Goal: Task Accomplishment & Management: Use online tool/utility

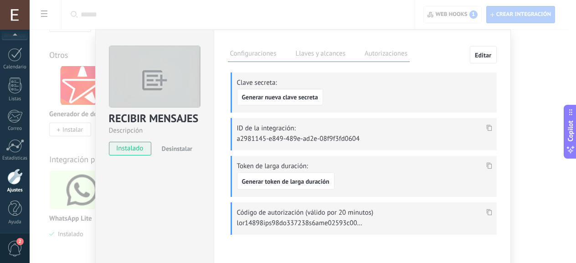
click at [523, 73] on div "RECIBIR MENSAJES Descripción instalado Desinstalar Configuraciones Llaves y alc…" at bounding box center [303, 131] width 546 height 263
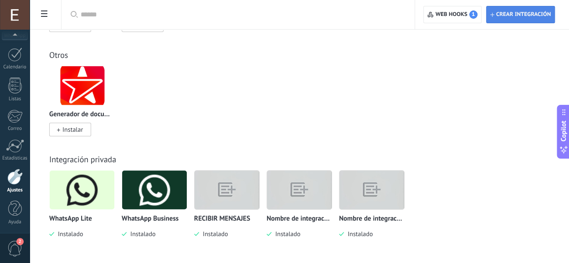
click at [511, 13] on span "Crear integración" at bounding box center [523, 14] width 55 height 7
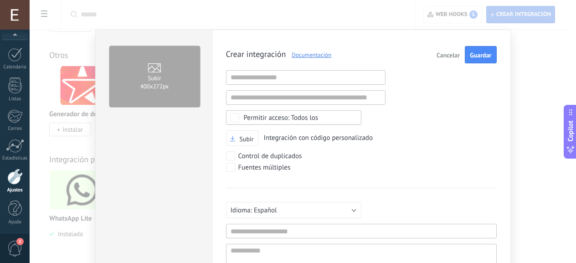
scroll to position [9, 0]
click at [314, 120] on div "Todos los" at bounding box center [281, 117] width 75 height 7
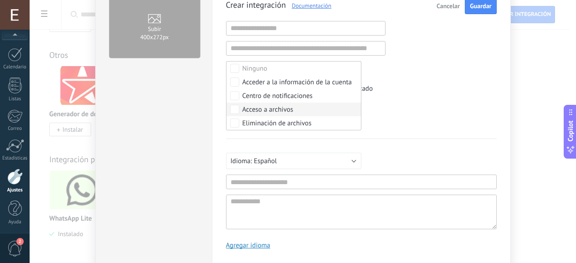
scroll to position [50, 0]
click at [395, 95] on div "Crear integración Documentación Cancelar Guardar URL inválida URL inválida Ning…" at bounding box center [361, 125] width 271 height 259
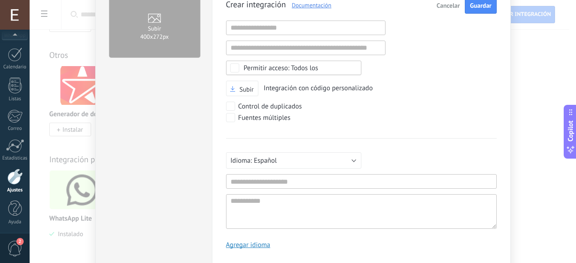
click at [537, 63] on div "Subir 400х272px Crear integración Documentación Cancelar Guardar URL inválida U…" at bounding box center [303, 131] width 546 height 263
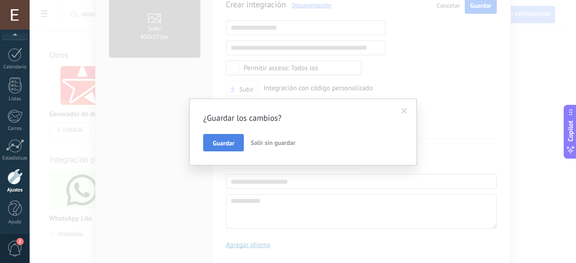
click at [232, 144] on span "Guardar" at bounding box center [223, 143] width 21 height 6
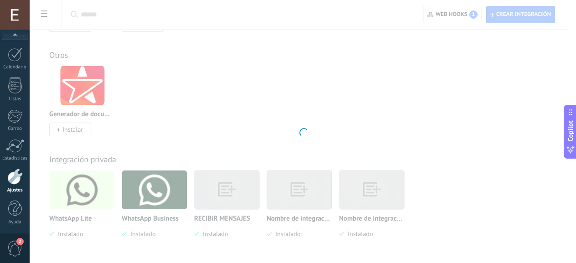
scroll to position [0, 0]
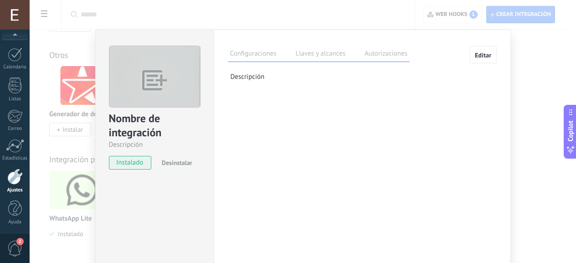
click at [536, 82] on div "Nombre de integración Descripción instalado Desinstalar Configuraciones Llaves …" at bounding box center [303, 131] width 546 height 263
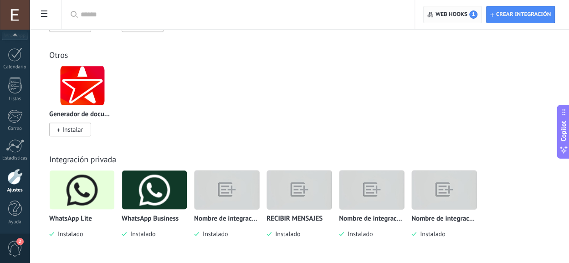
click at [470, 15] on span "1" at bounding box center [473, 14] width 8 height 8
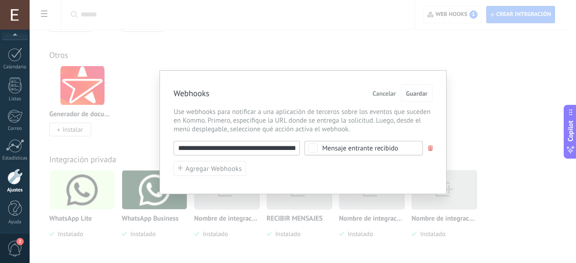
click at [367, 148] on div "Mensaje entrante recibido" at bounding box center [360, 148] width 76 height 7
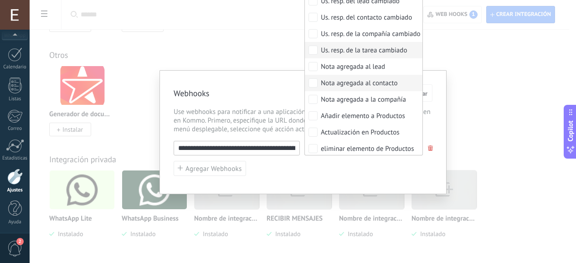
scroll to position [380, 0]
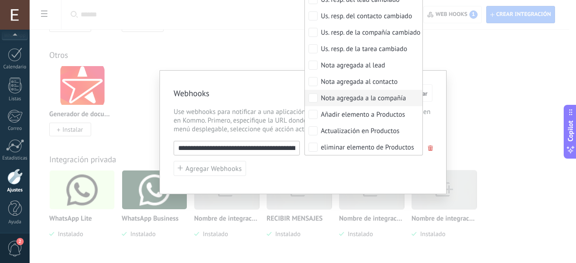
click at [255, 38] on div "**********" at bounding box center [303, 131] width 546 height 263
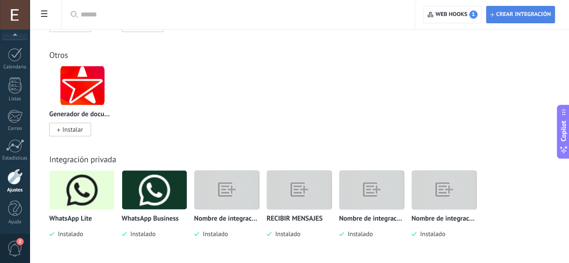
click at [544, 11] on span "Crear integración" at bounding box center [523, 14] width 55 height 7
type textarea "**********"
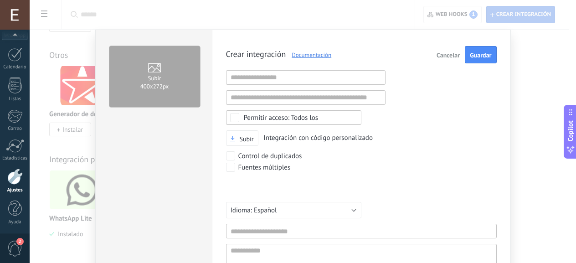
scroll to position [9, 0]
click at [314, 81] on input "text" at bounding box center [306, 77] width 160 height 15
paste input "**********"
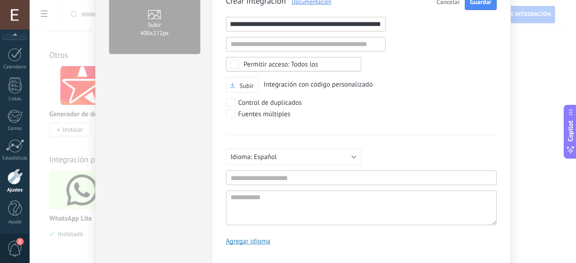
scroll to position [55, 0]
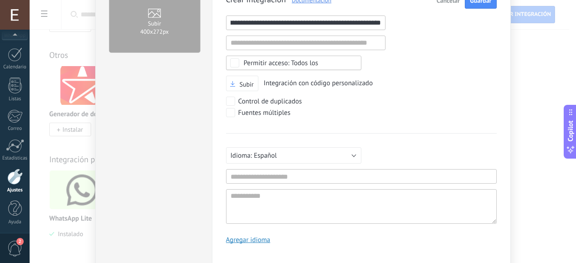
type input "**********"
click at [314, 177] on input "text" at bounding box center [361, 176] width 271 height 15
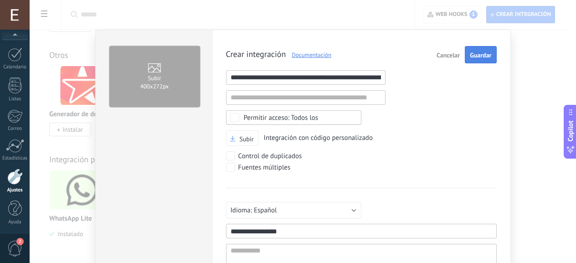
type input "**********"
click at [470, 56] on span "Guardar" at bounding box center [480, 55] width 21 height 6
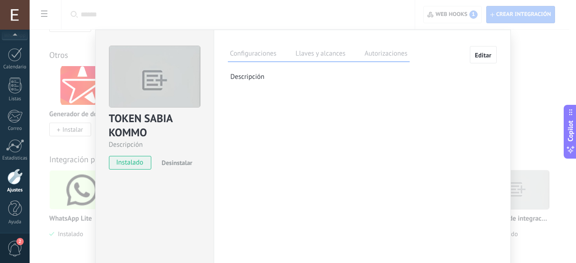
click at [322, 52] on label "Llaves y alcances" at bounding box center [321, 54] width 54 height 13
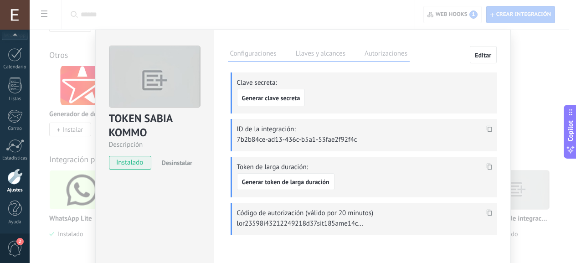
click at [486, 127] on use at bounding box center [488, 128] width 5 height 6
click at [285, 97] on span "Generar clave secreta" at bounding box center [271, 98] width 58 height 6
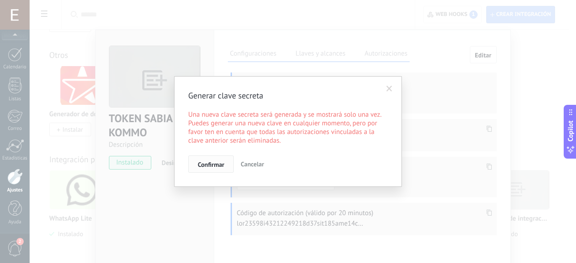
click at [218, 160] on button "Confirmar" at bounding box center [211, 163] width 46 height 17
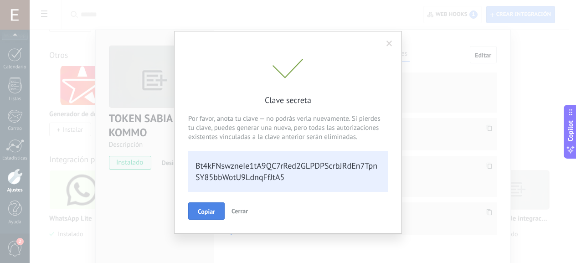
click at [209, 209] on span "Copiar" at bounding box center [206, 211] width 17 height 6
click at [241, 208] on span "Cerrar" at bounding box center [240, 210] width 16 height 8
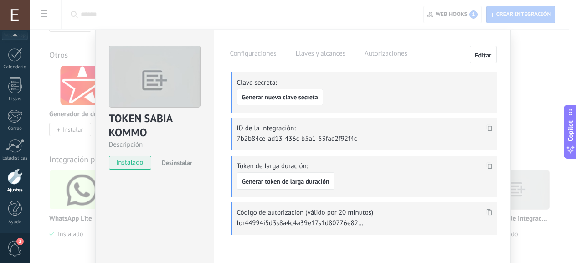
click at [487, 164] on icon at bounding box center [488, 166] width 5 height 6
click at [288, 181] on span "Generar token de larga duración" at bounding box center [286, 181] width 88 height 6
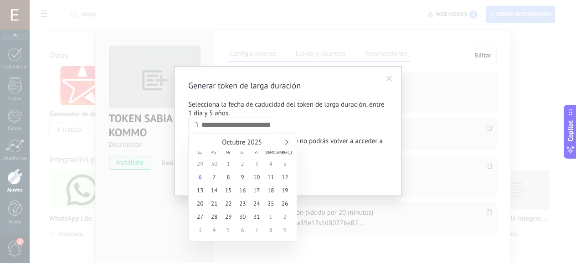
click at [231, 127] on input "text" at bounding box center [231, 125] width 86 height 15
click at [287, 143] on div "Octubre 2025" at bounding box center [242, 143] width 99 height 8
click at [284, 141] on div "Octubre 2025" at bounding box center [242, 143] width 99 height 8
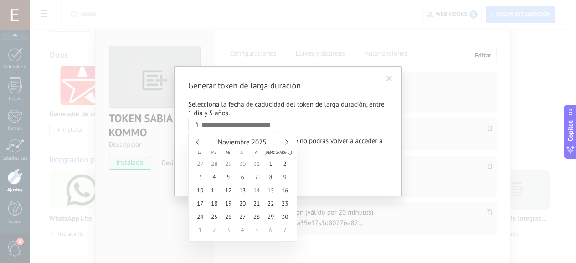
click at [284, 141] on link at bounding box center [285, 141] width 5 height 5
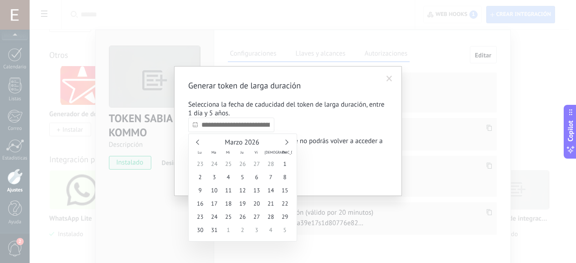
click at [284, 141] on link at bounding box center [285, 141] width 5 height 5
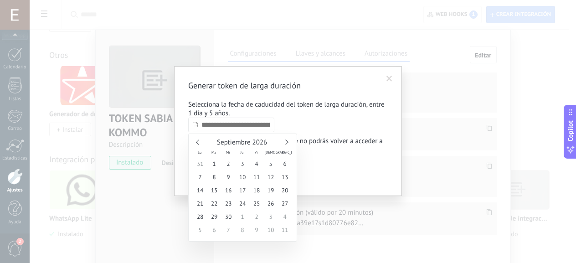
click at [284, 141] on link at bounding box center [285, 141] width 5 height 5
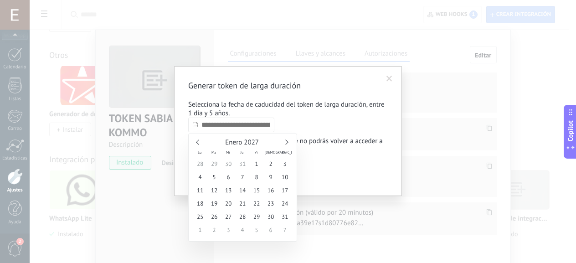
click at [284, 141] on link at bounding box center [285, 141] width 5 height 5
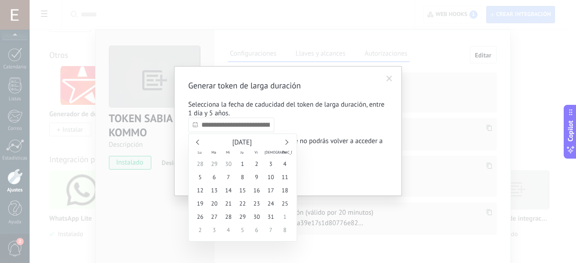
click at [284, 141] on link at bounding box center [285, 141] width 5 height 5
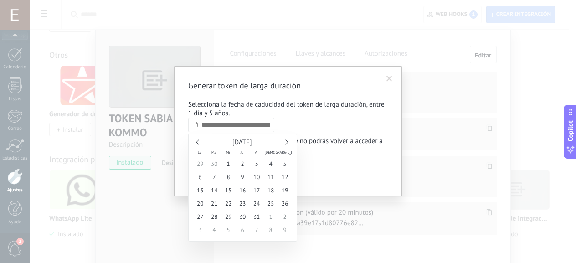
click at [284, 141] on link at bounding box center [285, 141] width 5 height 5
type input "**********"
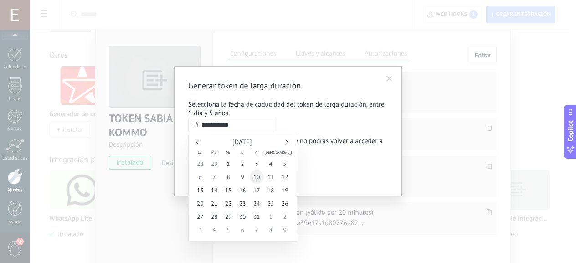
click at [254, 180] on span "10" at bounding box center [257, 176] width 14 height 13
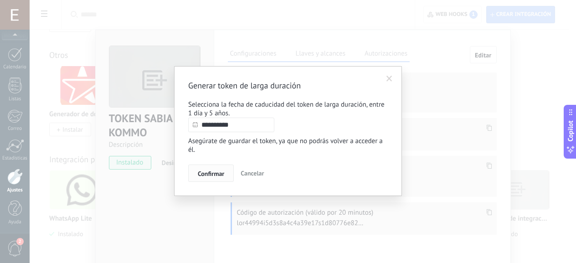
click at [217, 175] on span "Confirmar" at bounding box center [211, 173] width 26 height 6
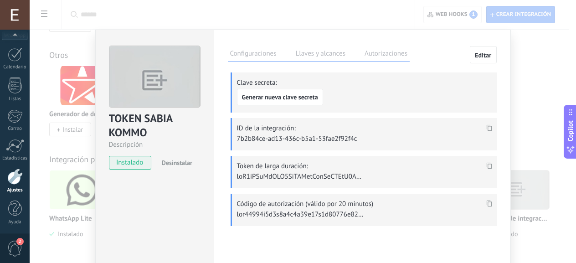
click at [489, 165] on icon at bounding box center [488, 166] width 5 height 6
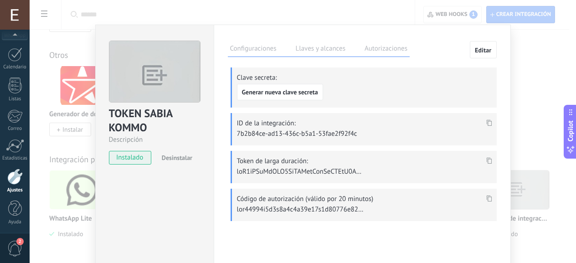
scroll to position [5, 0]
click at [487, 162] on icon at bounding box center [488, 161] width 5 height 6
click at [487, 160] on icon at bounding box center [488, 161] width 5 height 6
click at [376, 44] on label "Autorizaciones" at bounding box center [385, 50] width 47 height 13
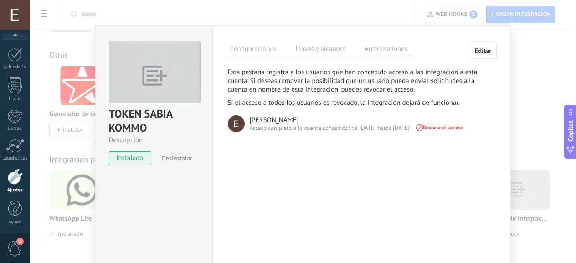
click at [247, 45] on label "Configuraciones" at bounding box center [253, 50] width 51 height 13
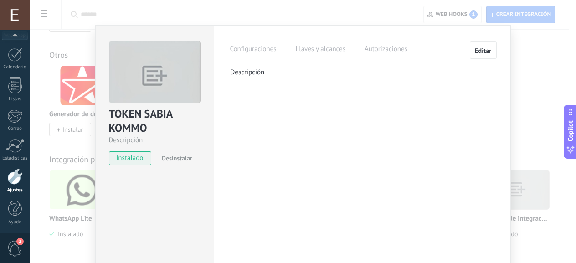
click at [313, 50] on label "Llaves y alcances" at bounding box center [321, 50] width 54 height 13
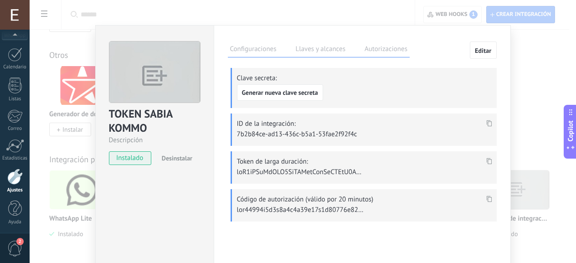
click at [380, 45] on label "Autorizaciones" at bounding box center [385, 50] width 47 height 13
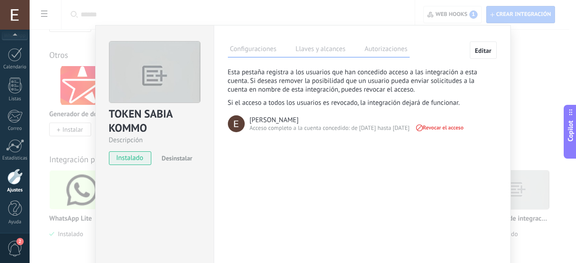
click at [303, 47] on label "Llaves y alcances" at bounding box center [321, 50] width 54 height 13
